Goal: Find specific page/section

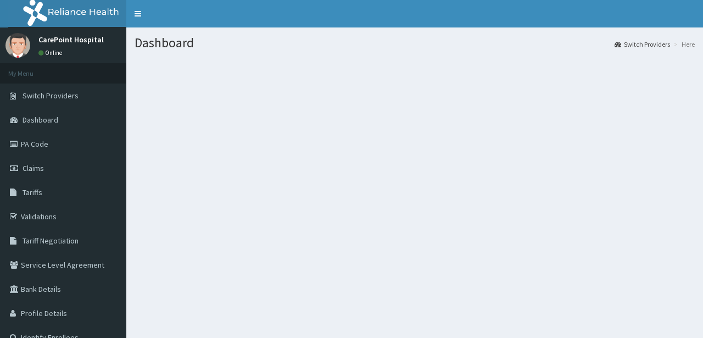
click at [528, 93] on section at bounding box center [414, 118] width 576 height 137
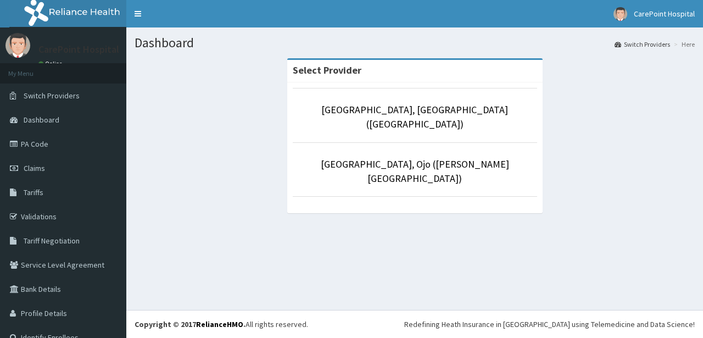
click at [367, 119] on li "[GEOGRAPHIC_DATA], [GEOGRAPHIC_DATA] ([GEOGRAPHIC_DATA])" at bounding box center [415, 115] width 244 height 54
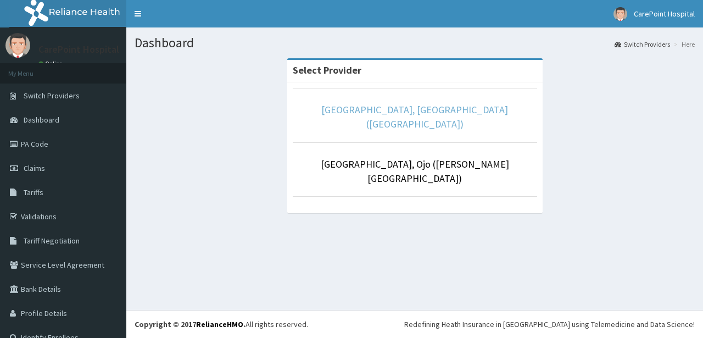
click at [369, 112] on link "[GEOGRAPHIC_DATA], [GEOGRAPHIC_DATA] ([GEOGRAPHIC_DATA])" at bounding box center [414, 116] width 187 height 27
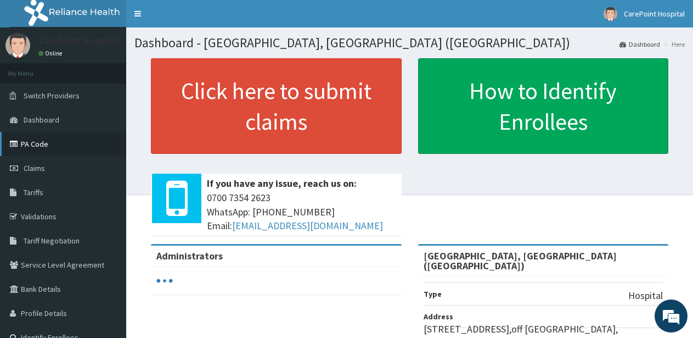
click at [55, 149] on link "PA Code" at bounding box center [63, 144] width 126 height 24
